Goal: Information Seeking & Learning: Learn about a topic

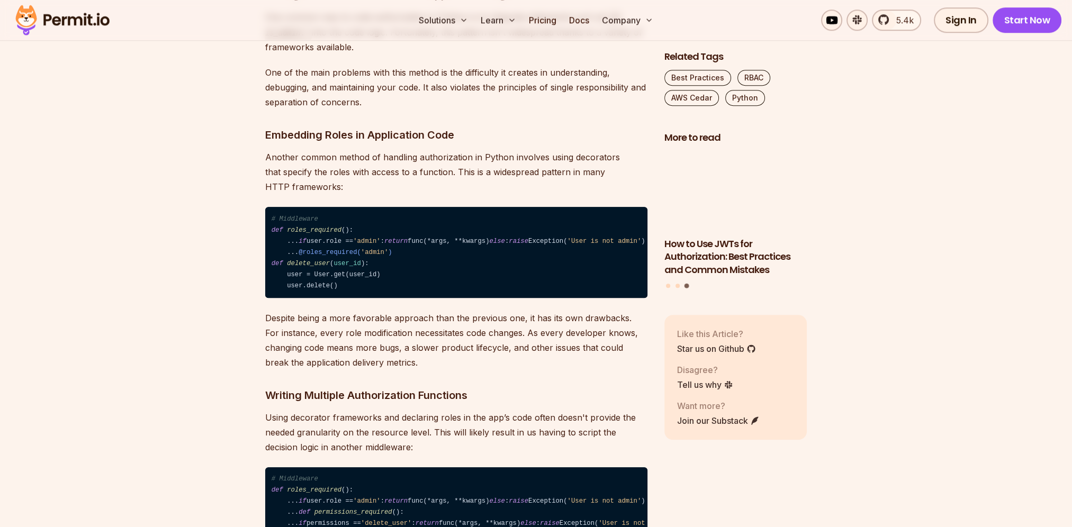
scroll to position [1058, 0]
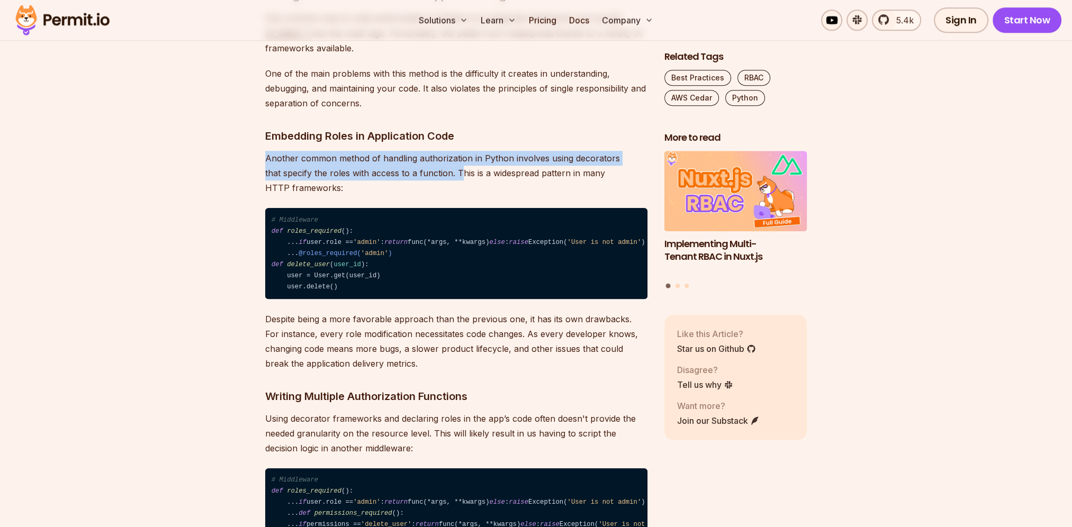
drag, startPoint x: 459, startPoint y: 172, endPoint x: 242, endPoint y: 159, distance: 216.8
click at [604, 164] on p "Another common method of handling authorization in Python involves using decora…" at bounding box center [456, 173] width 382 height 44
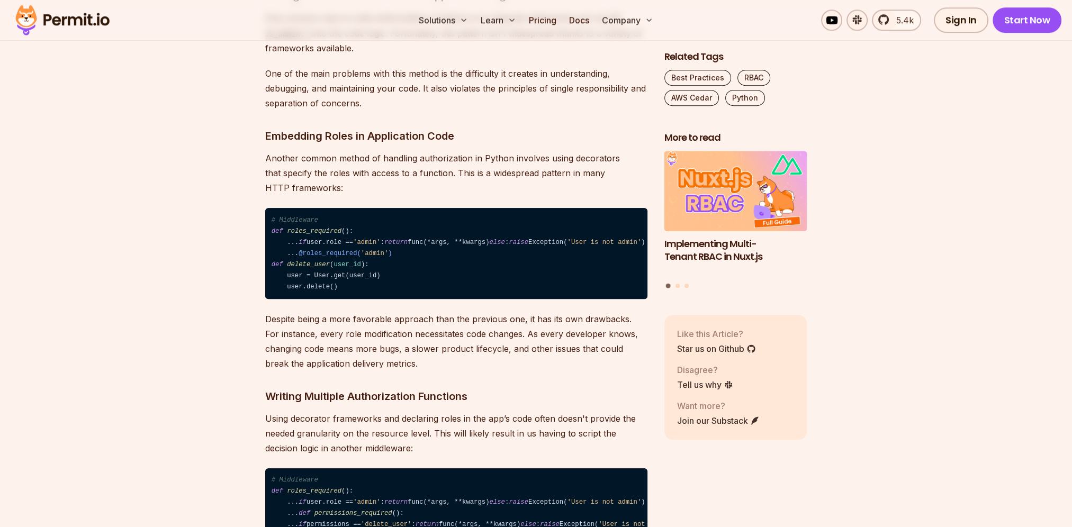
click at [496, 173] on p "Another common method of handling authorization in Python involves using decora…" at bounding box center [456, 173] width 382 height 44
drag, startPoint x: 450, startPoint y: 169, endPoint x: 522, endPoint y: 188, distance: 75.0
click at [522, 188] on p "Another common method of handling authorization in Python involves using decora…" at bounding box center [456, 173] width 382 height 44
drag, startPoint x: 522, startPoint y: 188, endPoint x: 420, endPoint y: 194, distance: 102.8
click at [423, 193] on p "Another common method of handling authorization in Python involves using decora…" at bounding box center [456, 173] width 382 height 44
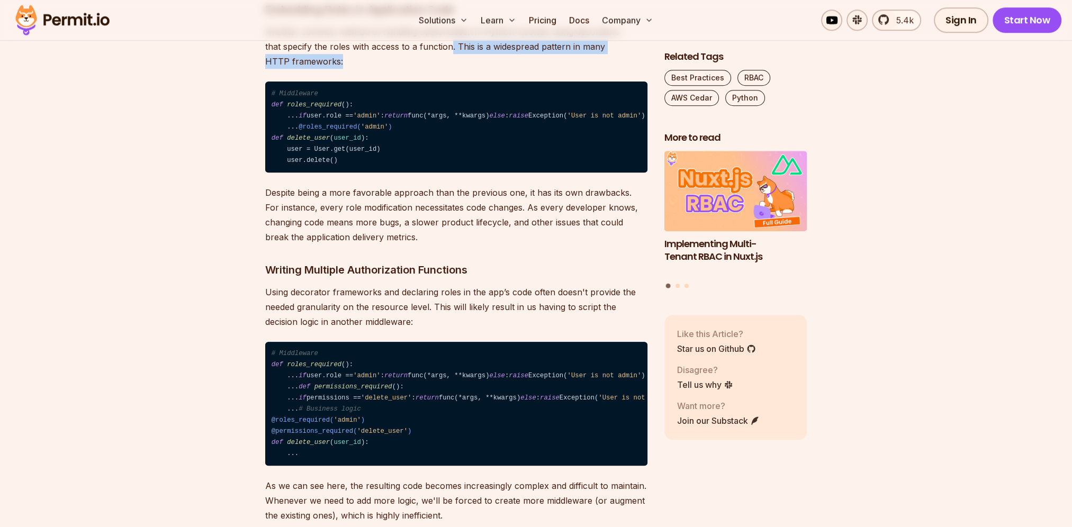
scroll to position [1217, 0]
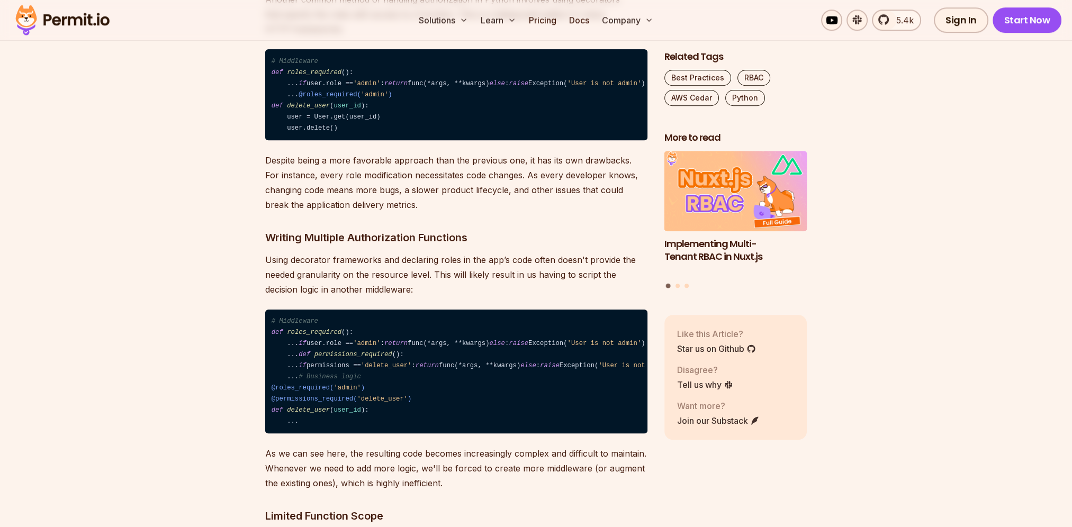
click at [311, 212] on p "Despite being a more favorable approach than the previous one, it has its own d…" at bounding box center [456, 182] width 382 height 59
drag, startPoint x: 250, startPoint y: 216, endPoint x: 597, endPoint y: 221, distance: 347.2
drag, startPoint x: 597, startPoint y: 221, endPoint x: 455, endPoint y: 276, distance: 152.3
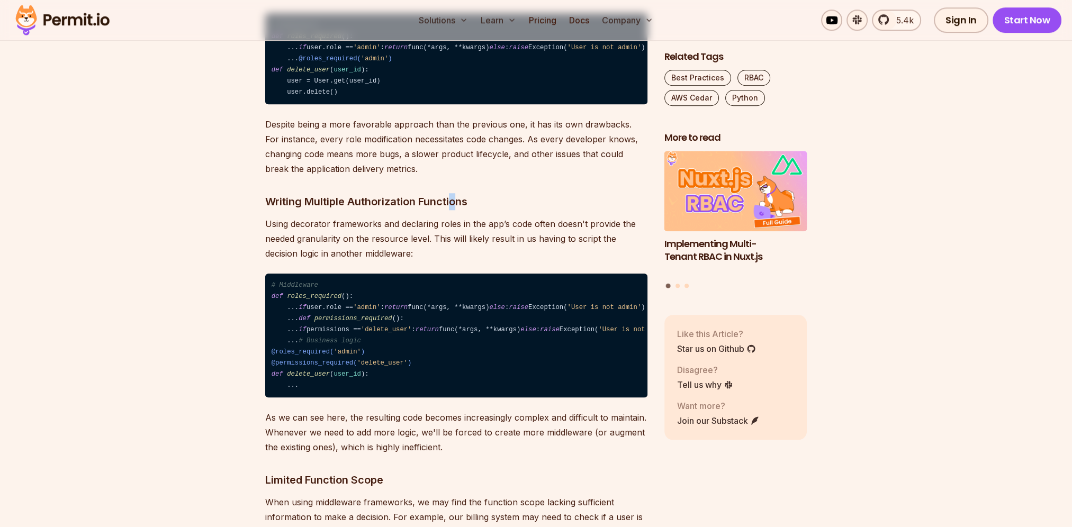
scroll to position [1376, 0]
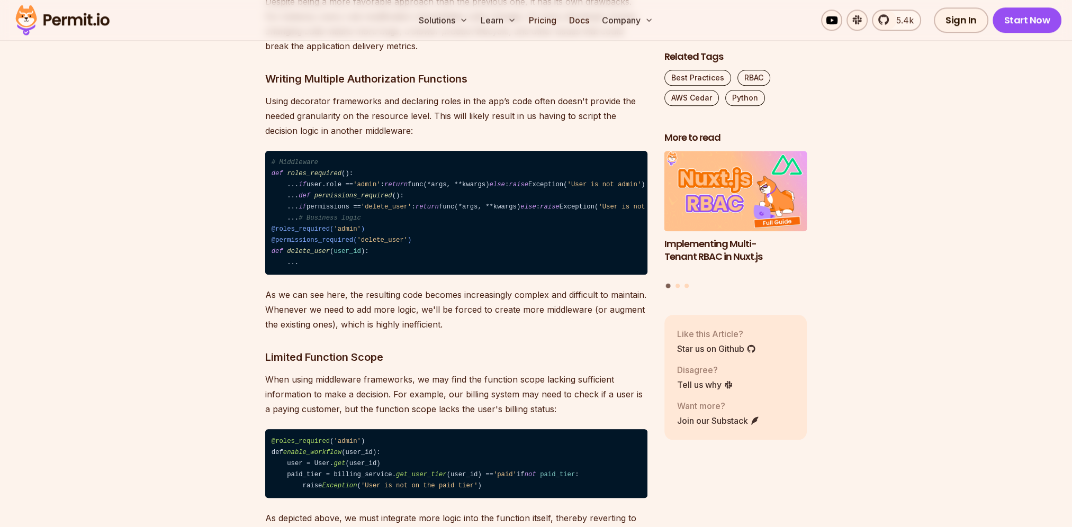
click at [477, 138] on p "Using decorator frameworks and declaring roles in the app’s code often doesn't …" at bounding box center [456, 116] width 382 height 44
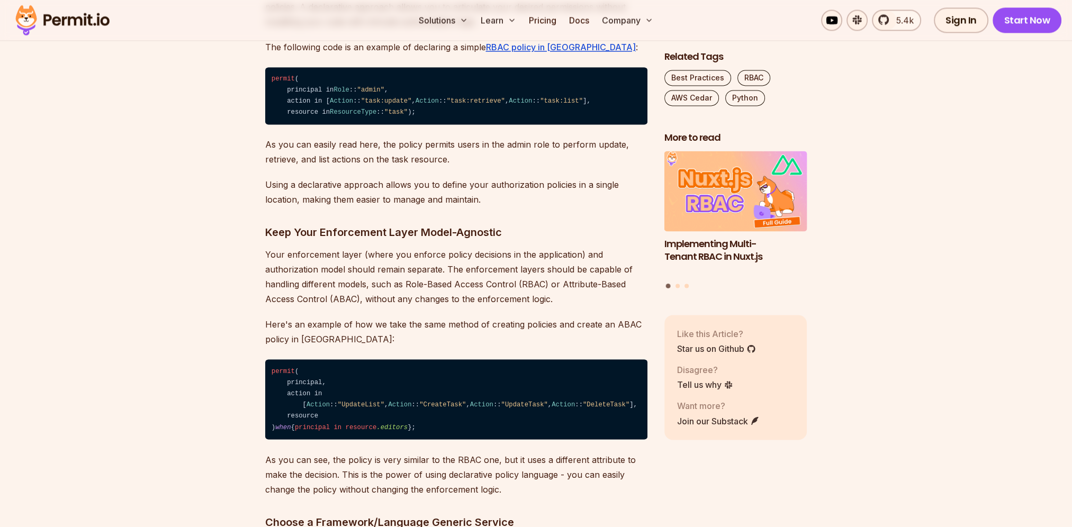
scroll to position [2275, 0]
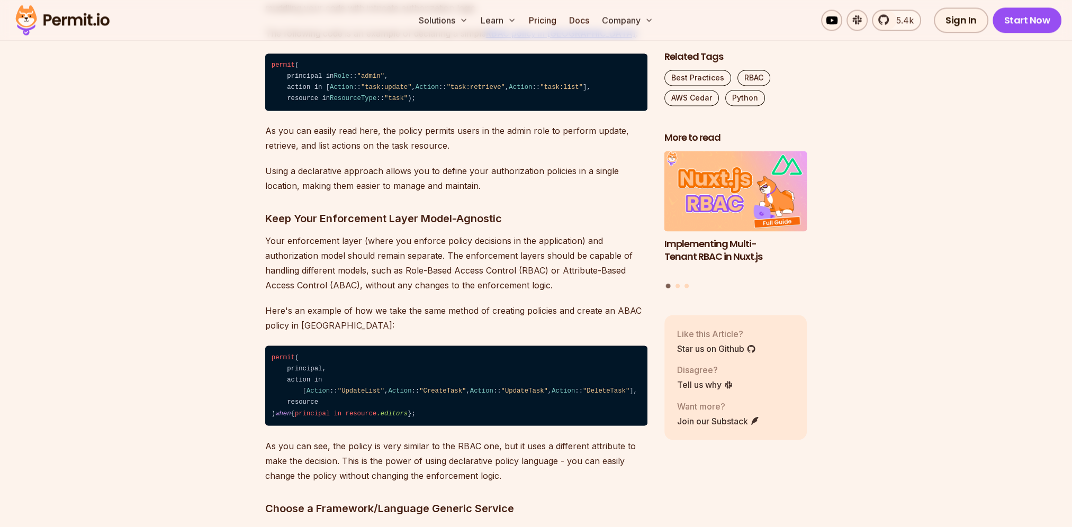
drag, startPoint x: 317, startPoint y: 131, endPoint x: 346, endPoint y: 181, distance: 57.8
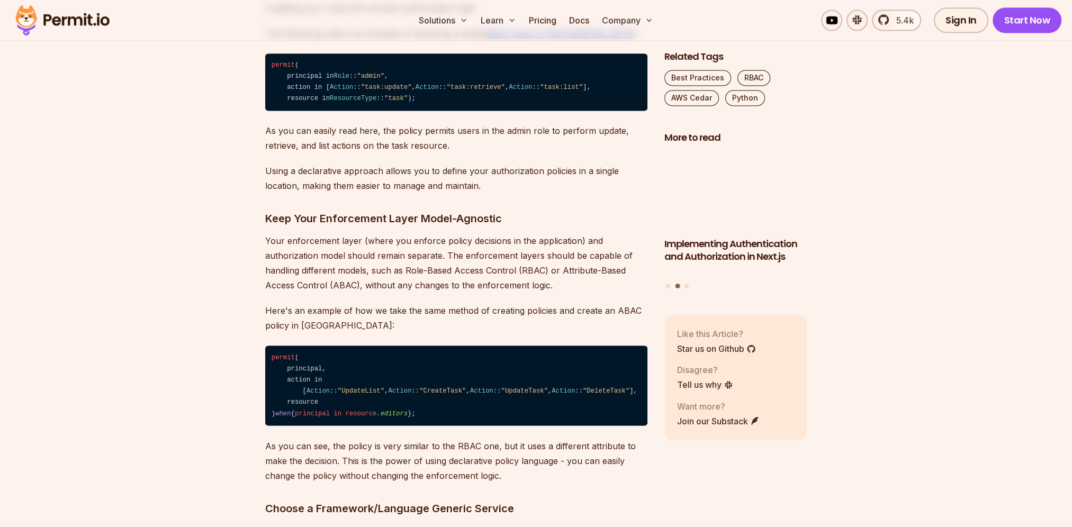
drag, startPoint x: 316, startPoint y: 156, endPoint x: 559, endPoint y: 158, distance: 242.4
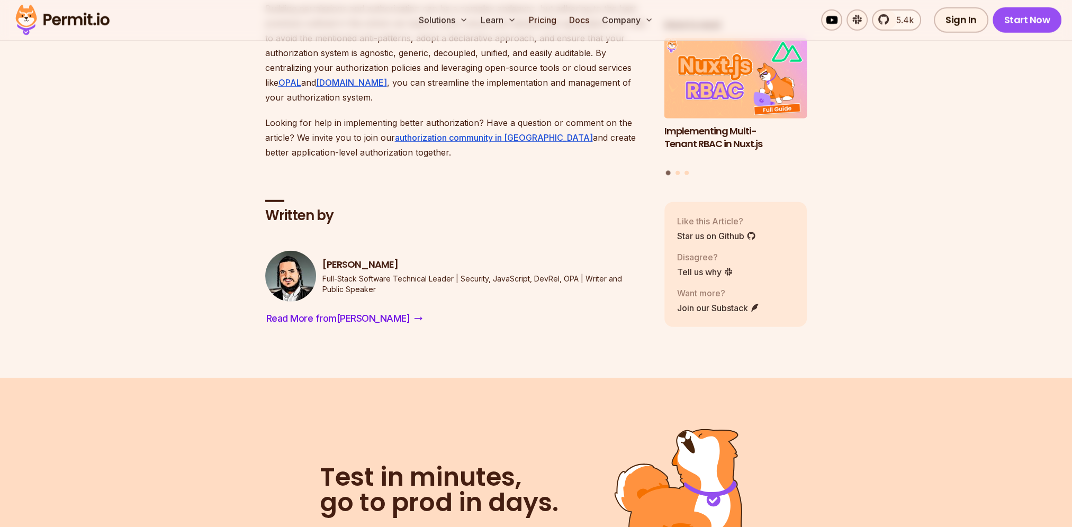
scroll to position [4022, 0]
